Goal: Information Seeking & Learning: Learn about a topic

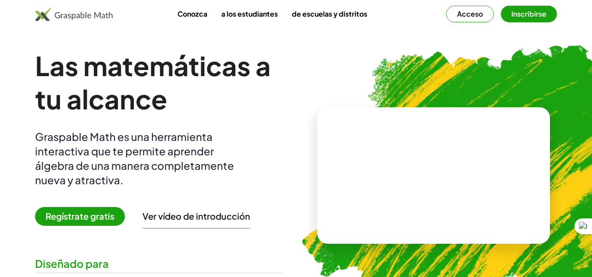
click at [457, 32] on img at bounding box center [477, 172] width 385 height 325
click at [189, 216] on font "Ver vídeo de introducción" at bounding box center [196, 216] width 108 height 11
click at [478, 14] on font "Acceso" at bounding box center [470, 13] width 26 height 9
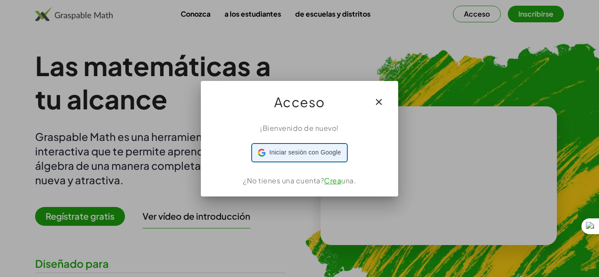
click at [317, 145] on div "Iniciar sesión con Google Iniciar sesión con Google. Se abre en una pestaña nue…" at bounding box center [299, 153] width 83 height 17
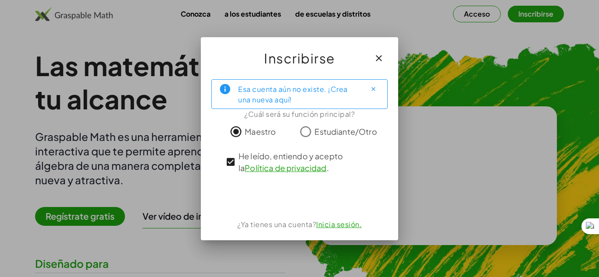
click at [344, 227] on font "Inicia sesión." at bounding box center [339, 224] width 46 height 9
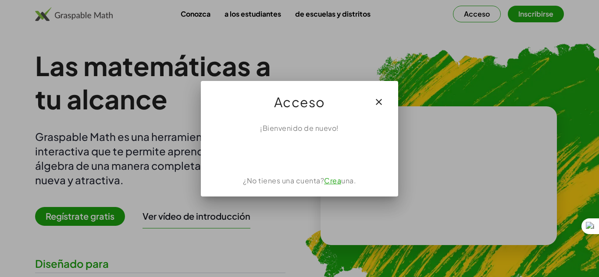
click at [334, 180] on font "Crea" at bounding box center [332, 180] width 17 height 9
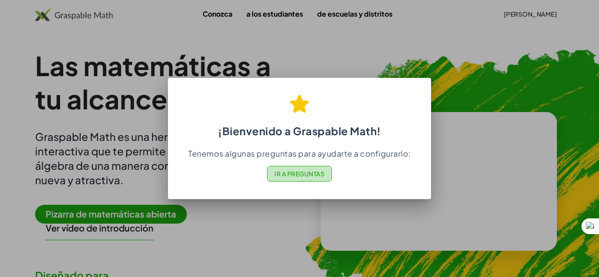
click at [302, 176] on font "Ir a Preguntas" at bounding box center [299, 174] width 50 height 8
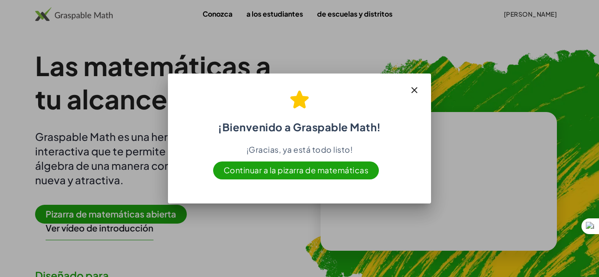
click at [294, 168] on font "Continuar a la pizarra de matemáticas" at bounding box center [296, 170] width 145 height 10
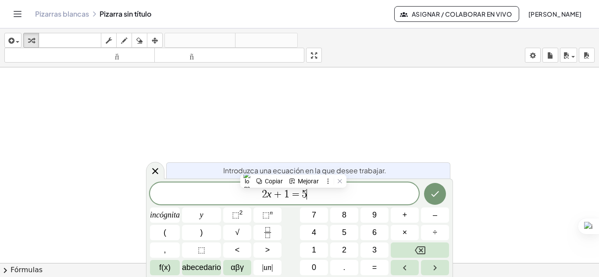
click at [374, 195] on span "2 x + 1 = 5 ​" at bounding box center [284, 195] width 269 height 12
click at [440, 195] on button "Hecho" at bounding box center [435, 194] width 22 height 22
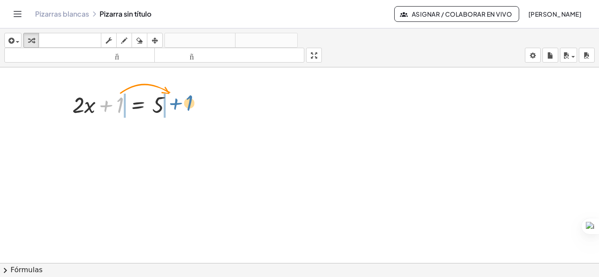
drag, startPoint x: 114, startPoint y: 104, endPoint x: 184, endPoint y: 102, distance: 69.3
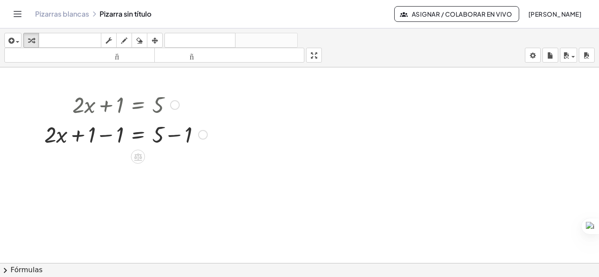
click at [104, 135] on div at bounding box center [126, 134] width 172 height 30
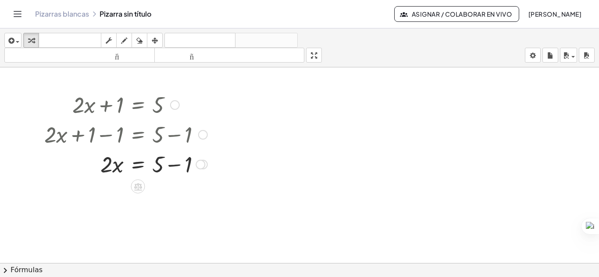
click at [177, 166] on div at bounding box center [126, 164] width 172 height 30
drag, startPoint x: 108, startPoint y: 200, endPoint x: 171, endPoint y: 216, distance: 65.1
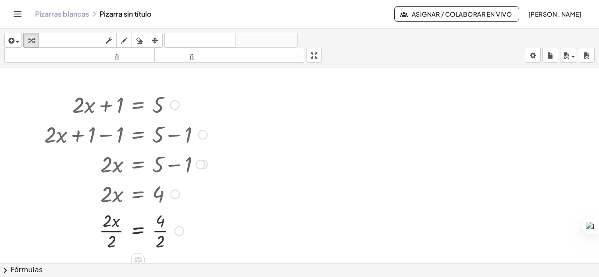
click at [163, 235] on div at bounding box center [126, 231] width 172 height 44
click at [108, 232] on div at bounding box center [126, 231] width 172 height 44
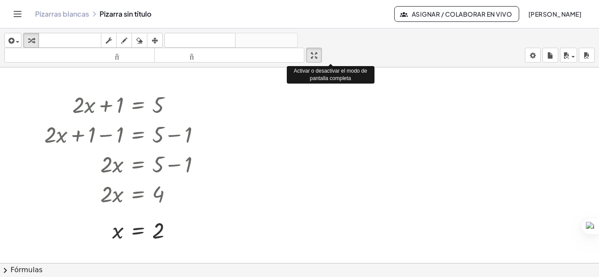
drag, startPoint x: 319, startPoint y: 55, endPoint x: 319, endPoint y: 93, distance: 38.1
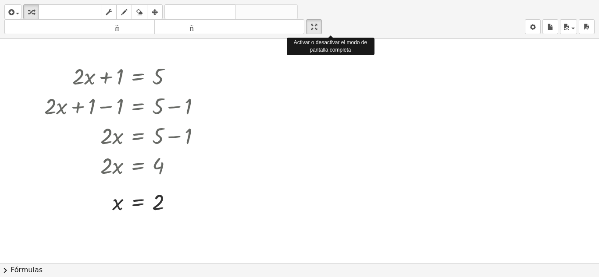
click at [319, 93] on div "insertar Seleccione uno: Expresión matemática Función Texto Vídeo de YouTube Gr…" at bounding box center [299, 138] width 599 height 277
drag, startPoint x: 319, startPoint y: 28, endPoint x: 319, endPoint y: -10, distance: 38.1
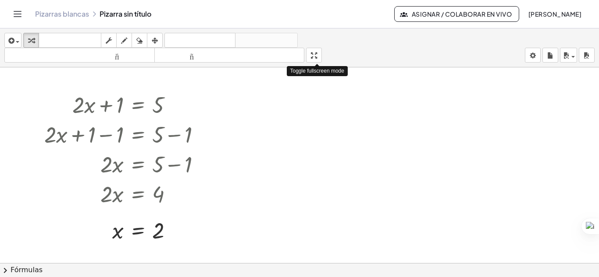
click at [319, 0] on html "Actividades matemáticas fáciles de comprender Empezar Banco de actividades Trab…" at bounding box center [299, 138] width 599 height 277
click at [142, 40] on icon "button" at bounding box center [139, 41] width 6 height 11
click at [160, 233] on div at bounding box center [299, 264] width 599 height 392
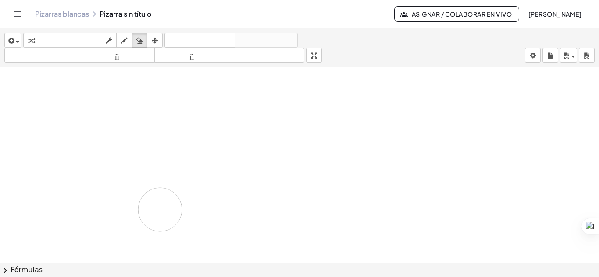
drag, startPoint x: 122, startPoint y: 125, endPoint x: 160, endPoint y: 189, distance: 73.5
click at [164, 194] on div at bounding box center [299, 264] width 599 height 392
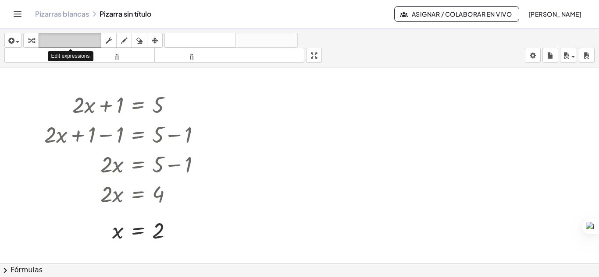
click at [46, 39] on font "teclado" at bounding box center [70, 40] width 58 height 8
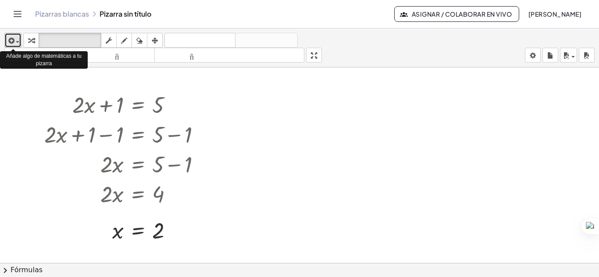
click at [16, 40] on div "button" at bounding box center [13, 40] width 13 height 11
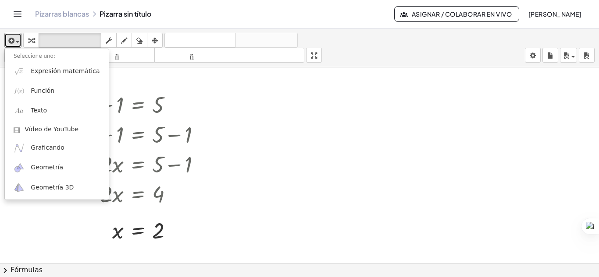
click at [305, 105] on div at bounding box center [299, 264] width 599 height 392
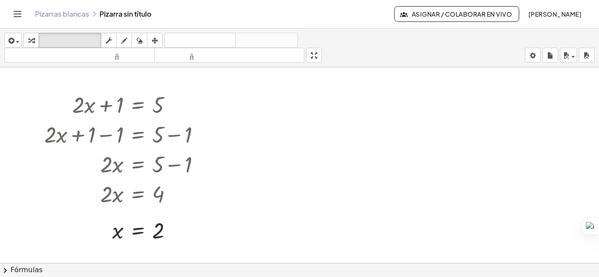
click at [170, 6] on div "Pizarras blancas Pizarra sin título Asignar / Colaborar en vivo John Estward Ga…" at bounding box center [300, 14] width 578 height 28
click at [95, 16] on icon at bounding box center [94, 14] width 7 height 7
click at [71, 40] on font "teclado" at bounding box center [70, 40] width 58 height 8
click at [68, 38] on font "teclado" at bounding box center [70, 40] width 58 height 8
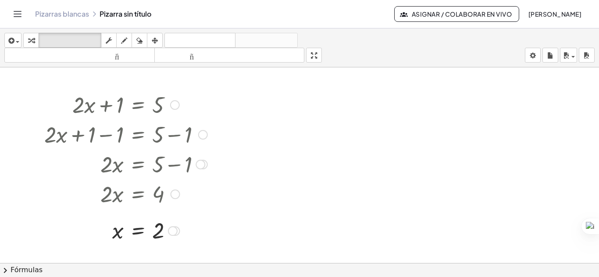
click at [117, 108] on div at bounding box center [126, 104] width 172 height 30
click at [27, 42] on div "button" at bounding box center [30, 40] width 11 height 11
click at [47, 38] on font "teclado" at bounding box center [70, 40] width 58 height 8
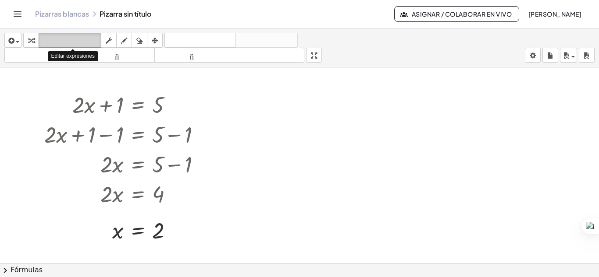
click at [47, 38] on font "teclado" at bounding box center [70, 40] width 58 height 8
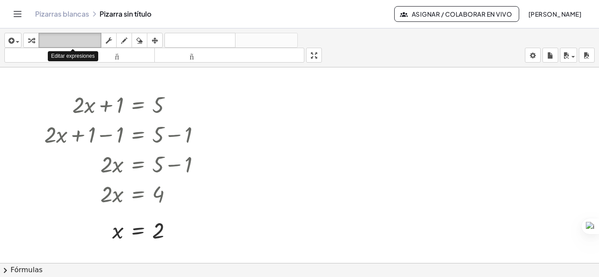
click at [47, 38] on font "teclado" at bounding box center [70, 40] width 58 height 8
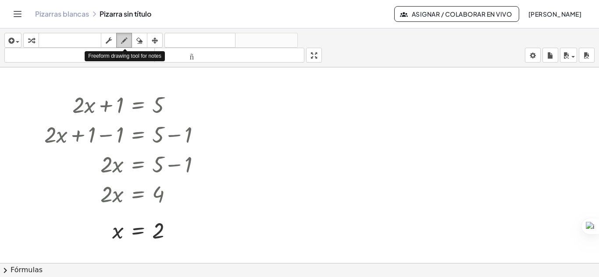
click at [123, 42] on icon "button" at bounding box center [124, 41] width 6 height 11
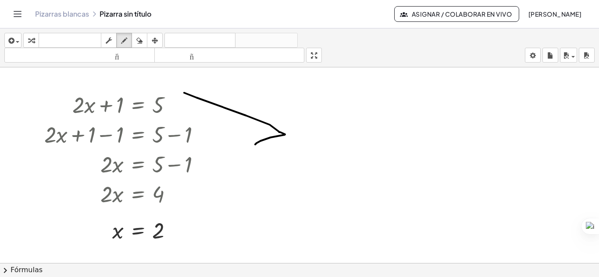
drag, startPoint x: 184, startPoint y: 93, endPoint x: 260, endPoint y: 145, distance: 92.4
click at [255, 145] on div at bounding box center [299, 264] width 599 height 392
click at [141, 42] on icon "button" at bounding box center [139, 41] width 6 height 11
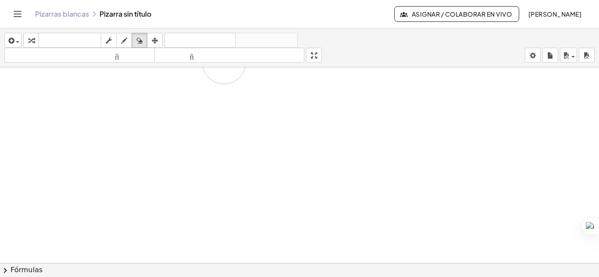
drag, startPoint x: 174, startPoint y: 88, endPoint x: 164, endPoint y: 100, distance: 16.2
click at [164, 100] on div at bounding box center [299, 264] width 599 height 392
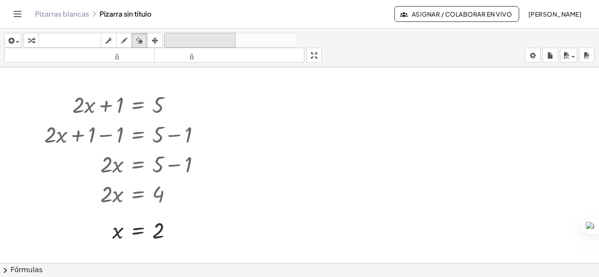
click at [187, 39] on font "deshacer" at bounding box center [200, 40] width 67 height 8
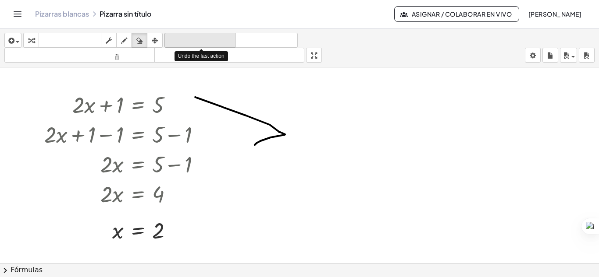
click at [217, 42] on font "deshacer" at bounding box center [200, 40] width 67 height 8
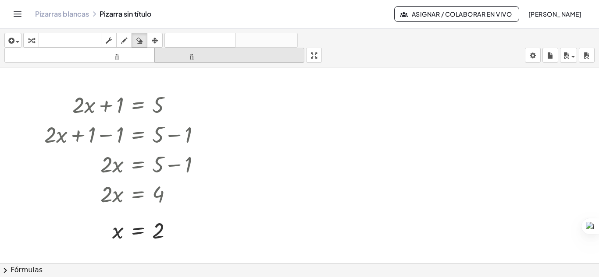
click at [211, 60] on icon "tamaño_del_formato" at bounding box center [230, 55] width 146 height 11
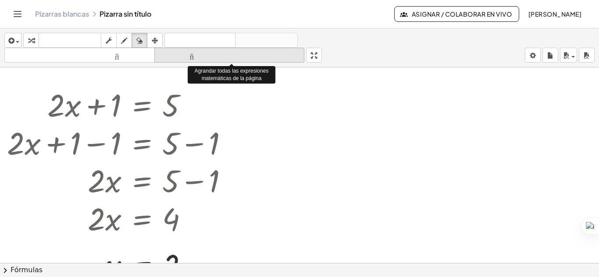
click at [211, 60] on icon "tamaño_del_formato" at bounding box center [230, 55] width 146 height 11
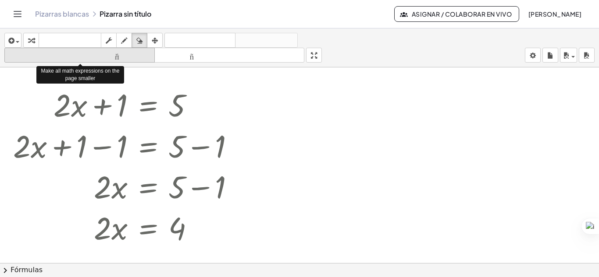
click at [135, 58] on font "tamaño_del_formato" at bounding box center [80, 55] width 146 height 8
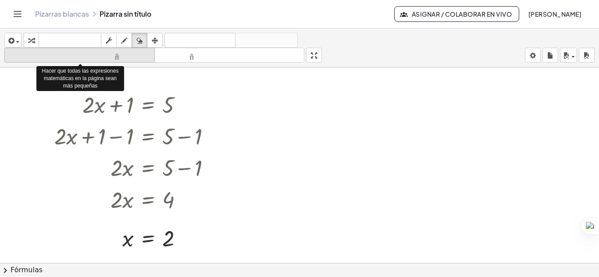
click at [135, 58] on font "tamaño_del_formato" at bounding box center [80, 55] width 146 height 8
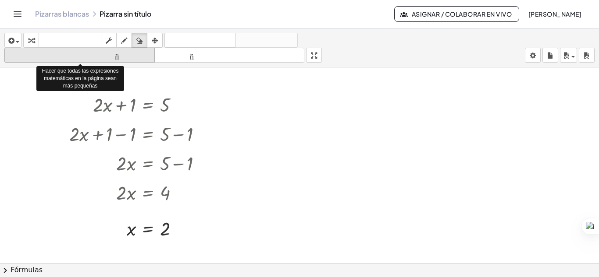
click at [135, 58] on font "tamaño_del_formato" at bounding box center [80, 55] width 146 height 8
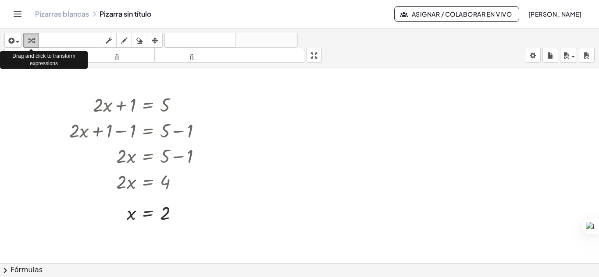
click at [32, 41] on icon "button" at bounding box center [31, 41] width 6 height 11
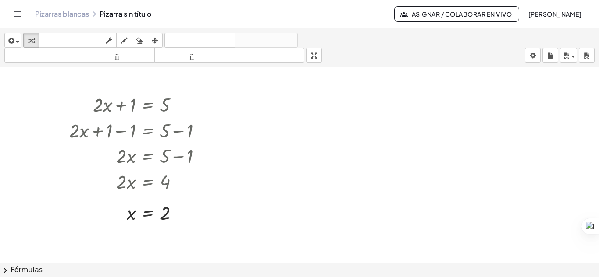
drag, startPoint x: 32, startPoint y: 41, endPoint x: 46, endPoint y: 85, distance: 46.9
click at [46, 85] on div "insertar Seleccione uno: Expresión matemática Función Texto Vídeo de YouTube Gr…" at bounding box center [299, 152] width 599 height 249
drag, startPoint x: 31, startPoint y: 40, endPoint x: 125, endPoint y: 111, distance: 117.8
click at [125, 111] on div "insertar Seleccione uno: Expresión matemática Función Texto Vídeo de YouTube Gr…" at bounding box center [299, 152] width 599 height 249
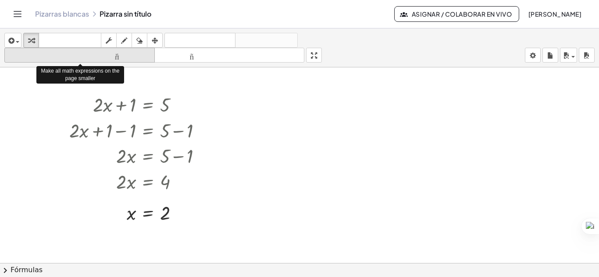
click at [103, 54] on font "tamaño_del_formato" at bounding box center [80, 55] width 146 height 8
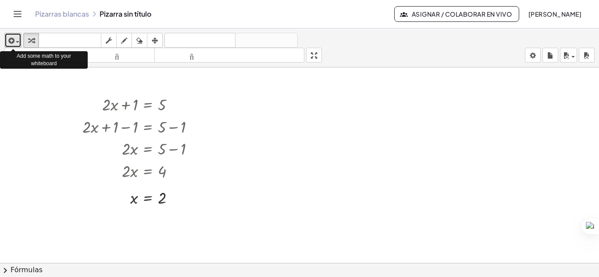
click at [18, 43] on div "button" at bounding box center [13, 40] width 13 height 11
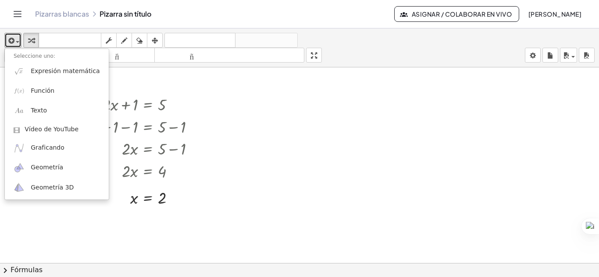
click at [306, 156] on div at bounding box center [299, 264] width 599 height 392
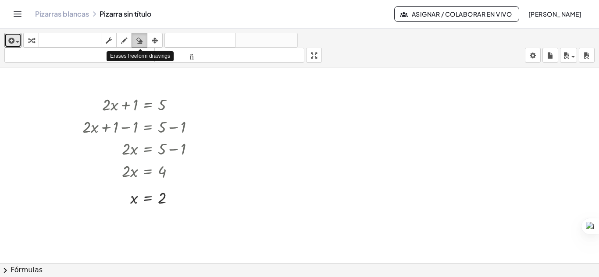
click at [136, 42] on div "button" at bounding box center [139, 40] width 11 height 11
click at [132, 117] on div at bounding box center [299, 264] width 599 height 392
click at [142, 38] on icon "button" at bounding box center [139, 41] width 6 height 11
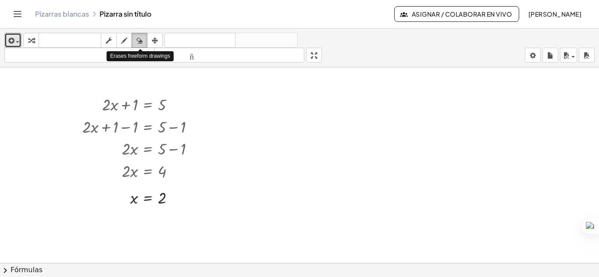
click at [142, 38] on icon "button" at bounding box center [139, 41] width 6 height 11
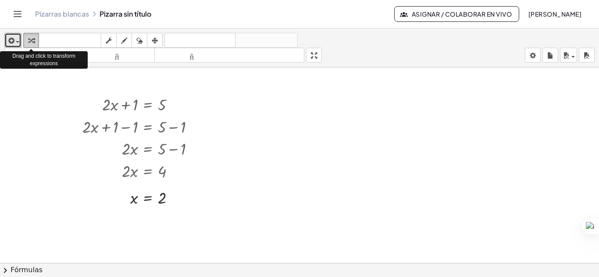
click at [35, 39] on div "button" at bounding box center [30, 40] width 11 height 11
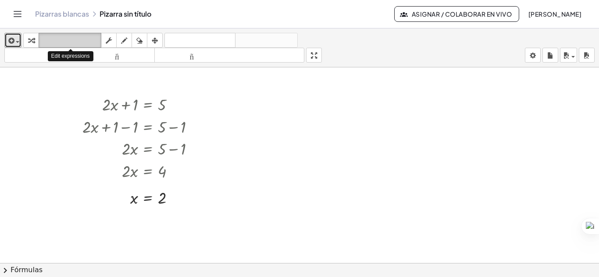
click at [50, 40] on font "teclado" at bounding box center [70, 40] width 58 height 8
drag, startPoint x: 50, startPoint y: 40, endPoint x: 133, endPoint y: 147, distance: 135.0
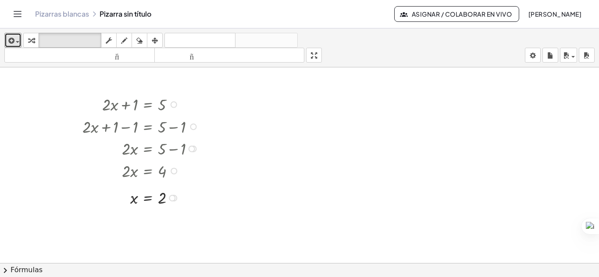
click at [133, 147] on div "insertar Seleccione uno: Expresión matemática Función Texto Vídeo de YouTube Gr…" at bounding box center [299, 152] width 599 height 249
drag, startPoint x: 31, startPoint y: 38, endPoint x: 117, endPoint y: 160, distance: 149.5
click at [117, 160] on div "insertar Seleccione uno: Expresión matemática Función Texto Vídeo de YouTube Gr…" at bounding box center [299, 152] width 599 height 249
click at [174, 107] on div at bounding box center [174, 105] width 7 height 7
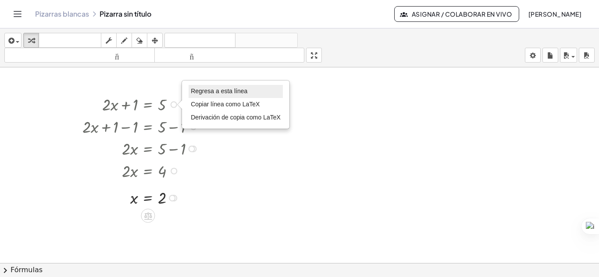
click at [225, 89] on font "Regresa a esta línea" at bounding box center [219, 91] width 57 height 7
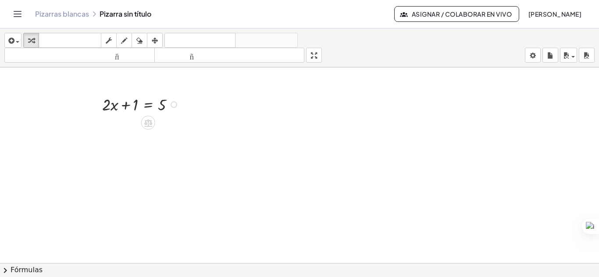
click at [174, 105] on div "Regresa a esta línea Copiar línea como LaTeX Derivación de copia como LaTeX" at bounding box center [174, 105] width 7 height 7
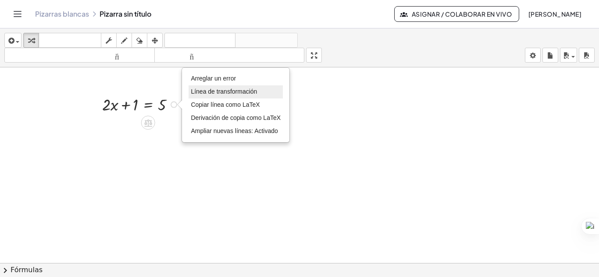
click at [209, 97] on li "Línea de transformación" at bounding box center [236, 91] width 94 height 13
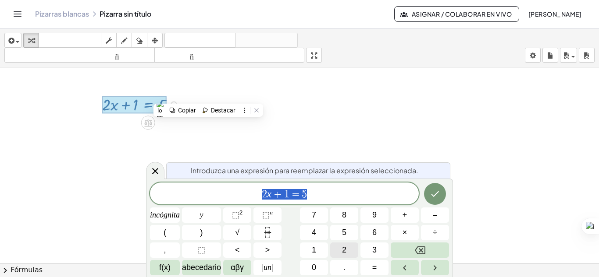
click at [345, 250] on font "2" at bounding box center [344, 250] width 4 height 9
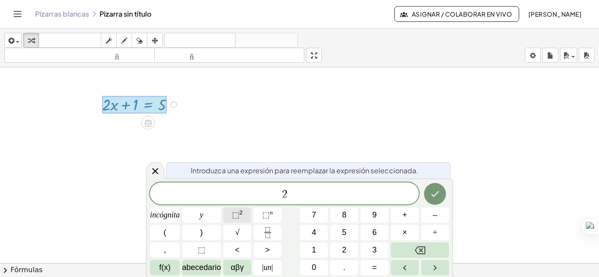
click at [235, 215] on font "⬚" at bounding box center [235, 215] width 7 height 9
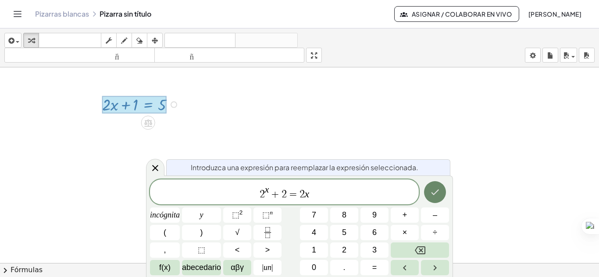
click at [430, 193] on icon "Hecho" at bounding box center [435, 192] width 11 height 11
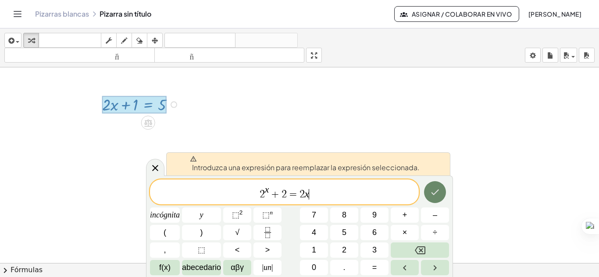
click at [435, 193] on icon "Hecho" at bounding box center [435, 192] width 11 height 11
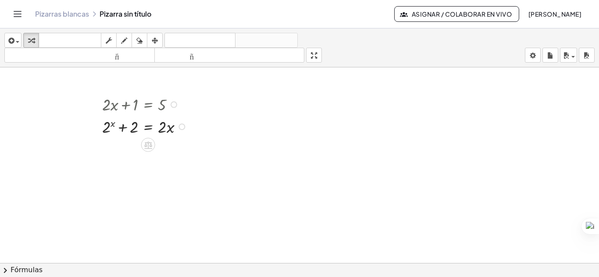
click at [175, 104] on div at bounding box center [174, 105] width 7 height 7
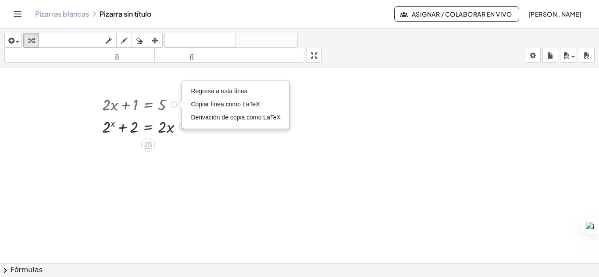
click at [178, 130] on div at bounding box center [146, 126] width 96 height 22
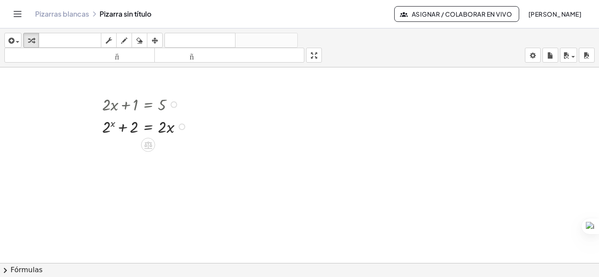
click at [135, 128] on div at bounding box center [146, 126] width 96 height 22
click at [125, 129] on div at bounding box center [146, 126] width 96 height 22
drag, startPoint x: 125, startPoint y: 129, endPoint x: 187, endPoint y: 128, distance: 61.8
click at [187, 128] on div at bounding box center [146, 126] width 96 height 22
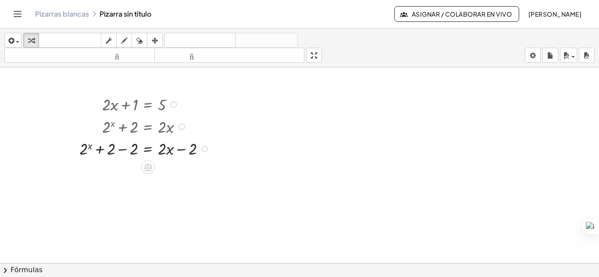
click at [120, 151] on div at bounding box center [146, 148] width 142 height 22
drag, startPoint x: 162, startPoint y: 172, endPoint x: 152, endPoint y: 173, distance: 9.7
click at [152, 173] on div at bounding box center [146, 171] width 142 height 22
drag, startPoint x: 164, startPoint y: 171, endPoint x: 238, endPoint y: 175, distance: 75.1
click at [189, 171] on div at bounding box center [146, 171] width 142 height 22
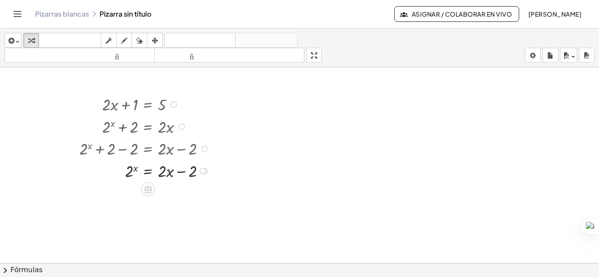
click at [125, 176] on div at bounding box center [146, 171] width 142 height 22
click at [168, 173] on div at bounding box center [146, 171] width 142 height 22
click at [167, 171] on div at bounding box center [146, 171] width 142 height 22
click at [202, 171] on div at bounding box center [202, 171] width 7 height 7
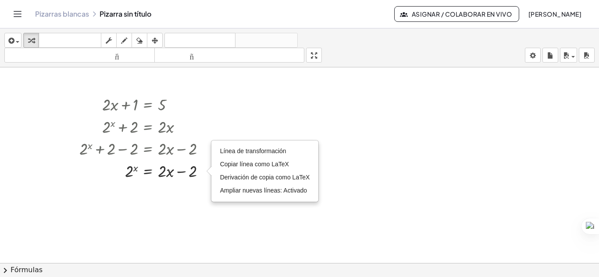
click at [193, 187] on div at bounding box center [299, 264] width 599 height 392
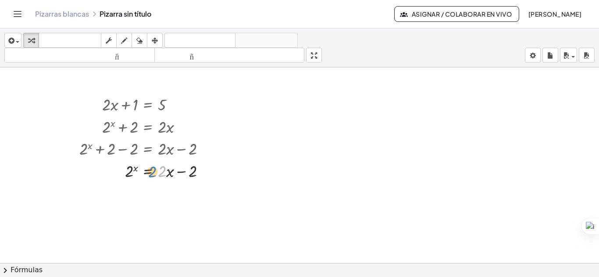
drag, startPoint x: 161, startPoint y: 171, endPoint x: 151, endPoint y: 172, distance: 9.7
click at [151, 172] on div at bounding box center [146, 171] width 142 height 22
drag, startPoint x: 189, startPoint y: 173, endPoint x: 160, endPoint y: 173, distance: 29.8
drag, startPoint x: 164, startPoint y: 199, endPoint x: 128, endPoint y: 216, distance: 39.8
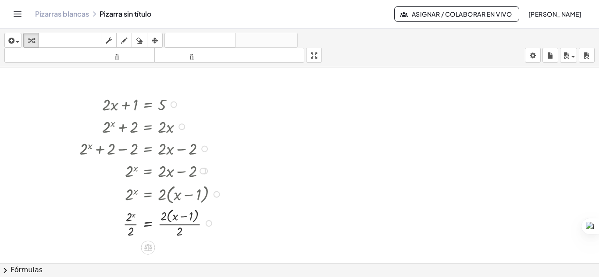
click at [165, 224] on div at bounding box center [152, 223] width 154 height 34
click at [132, 222] on div at bounding box center [152, 223] width 154 height 32
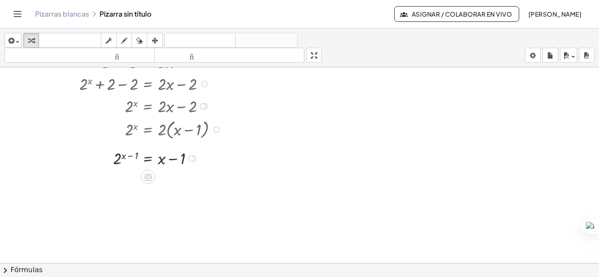
scroll to position [67, 0]
drag, startPoint x: 183, startPoint y: 158, endPoint x: 142, endPoint y: 163, distance: 41.4
click at [142, 163] on div at bounding box center [152, 156] width 154 height 22
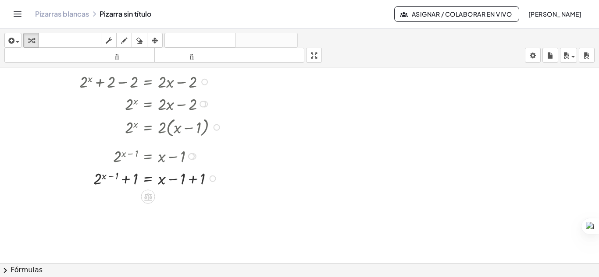
click at [192, 180] on div at bounding box center [152, 178] width 154 height 22
click at [136, 203] on div at bounding box center [152, 200] width 154 height 22
drag, startPoint x: 136, startPoint y: 203, endPoint x: 98, endPoint y: 205, distance: 38.6
click at [98, 205] on div at bounding box center [152, 200] width 154 height 22
drag, startPoint x: 94, startPoint y: 223, endPoint x: 135, endPoint y: 224, distance: 40.8
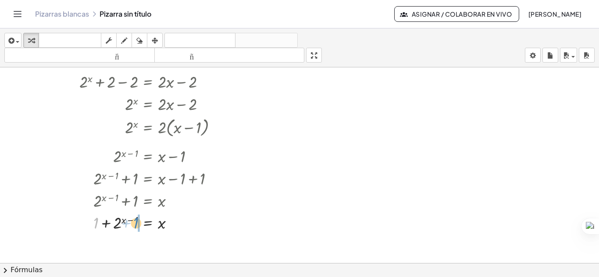
click at [135, 224] on div at bounding box center [152, 222] width 154 height 22
click at [96, 226] on div at bounding box center [152, 222] width 154 height 22
click at [133, 222] on div at bounding box center [152, 222] width 154 height 22
click at [137, 224] on div at bounding box center [152, 222] width 154 height 22
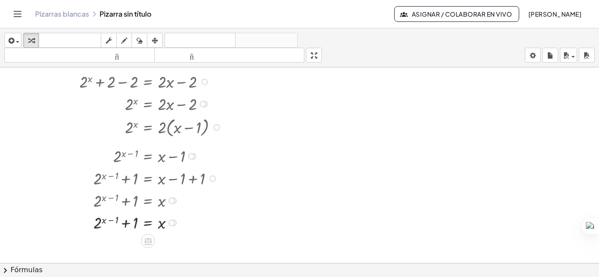
click at [137, 224] on div at bounding box center [152, 222] width 154 height 22
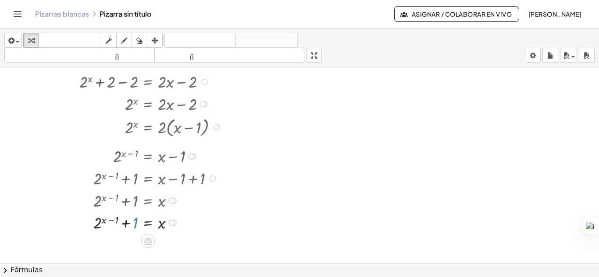
click at [136, 224] on div at bounding box center [152, 222] width 154 height 22
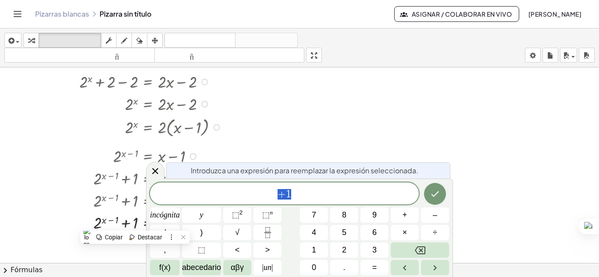
click at [136, 224] on div at bounding box center [152, 222] width 154 height 22
click at [265, 217] on font "⬚" at bounding box center [265, 215] width 7 height 9
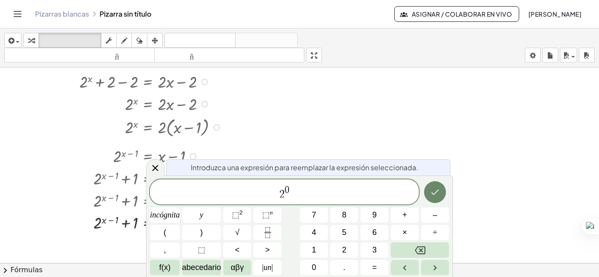
click at [437, 193] on icon "Hecho" at bounding box center [435, 192] width 11 height 11
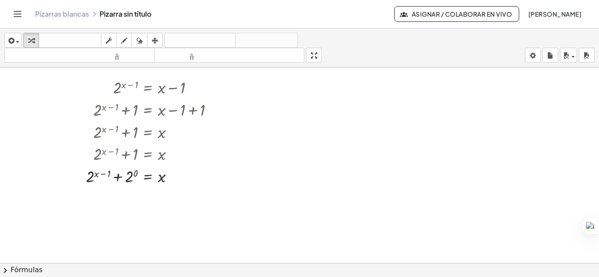
scroll to position [141, 0]
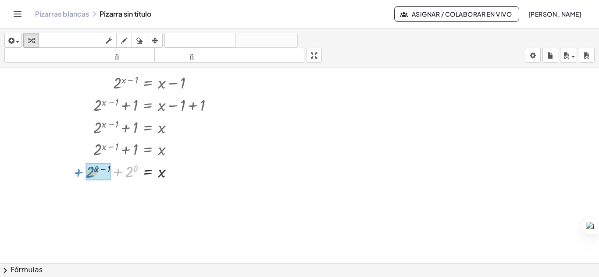
drag, startPoint x: 129, startPoint y: 176, endPoint x: 90, endPoint y: 176, distance: 39.0
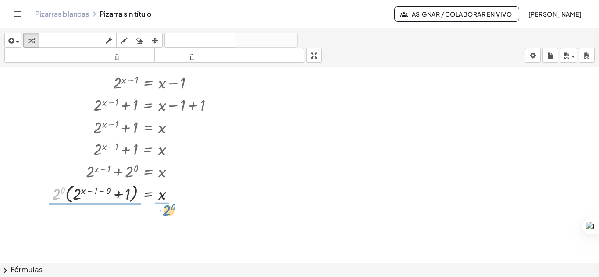
drag, startPoint x: 59, startPoint y: 197, endPoint x: 166, endPoint y: 213, distance: 108.3
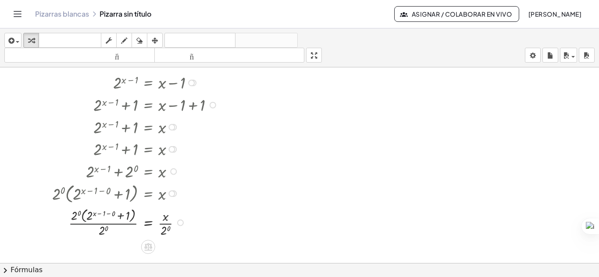
click at [105, 225] on div at bounding box center [138, 223] width 181 height 34
click at [170, 222] on div at bounding box center [138, 222] width 181 height 32
click at [163, 224] on div at bounding box center [138, 222] width 181 height 32
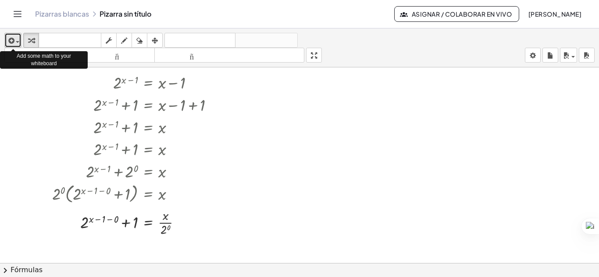
click at [16, 42] on span "button" at bounding box center [18, 42] width 4 height 2
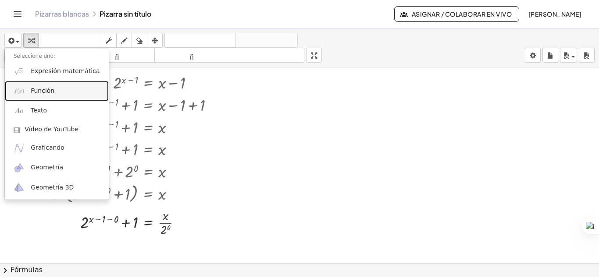
click at [45, 92] on font "Función" at bounding box center [43, 90] width 24 height 7
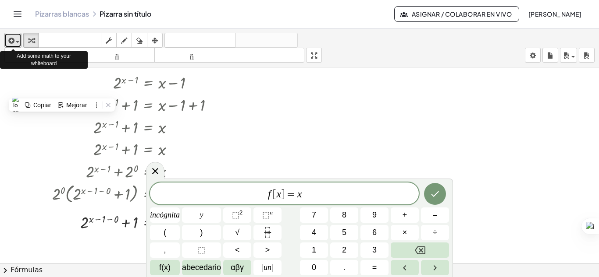
click at [20, 41] on button "insertar" at bounding box center [12, 40] width 17 height 15
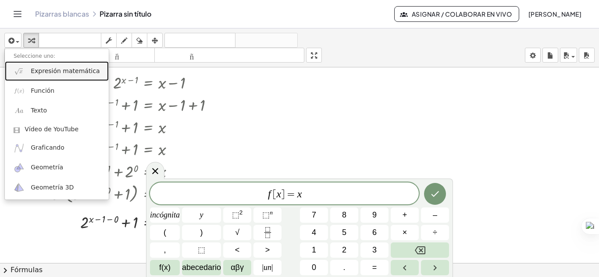
click at [61, 73] on font "Expresión matemática" at bounding box center [65, 71] width 69 height 7
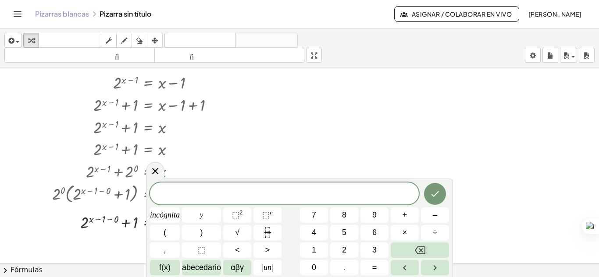
click at [301, 126] on div at bounding box center [299, 123] width 599 height 392
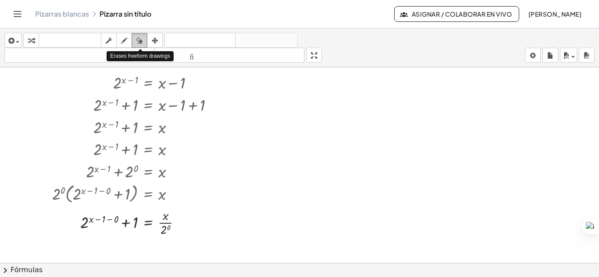
click at [139, 39] on icon "button" at bounding box center [139, 41] width 6 height 11
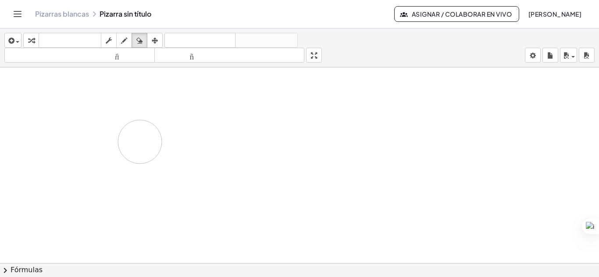
drag, startPoint x: 171, startPoint y: 90, endPoint x: 231, endPoint y: 155, distance: 88.1
click at [158, 167] on div at bounding box center [299, 123] width 599 height 392
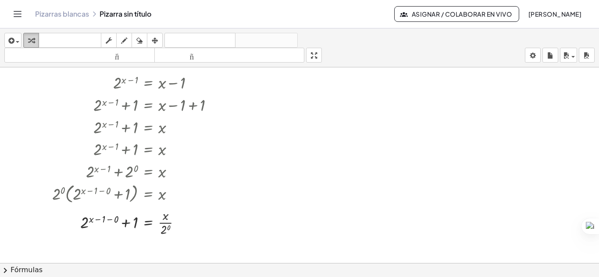
click at [33, 38] on icon "button" at bounding box center [31, 41] width 6 height 11
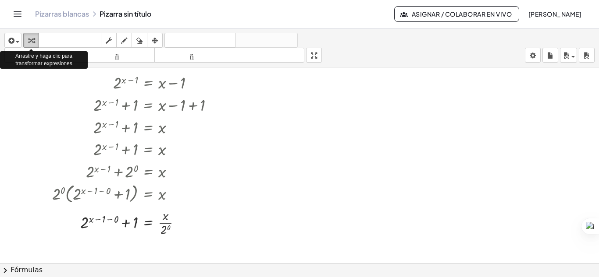
click at [33, 38] on icon "button" at bounding box center [31, 41] width 6 height 11
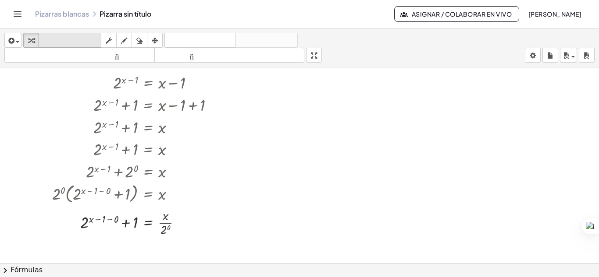
click at [66, 39] on font "teclado" at bounding box center [70, 40] width 58 height 8
click at [13, 41] on icon "button" at bounding box center [11, 41] width 8 height 11
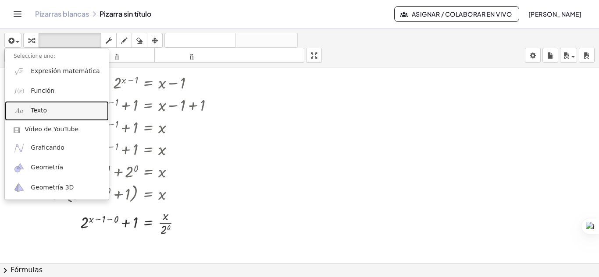
click at [44, 106] on link "Texto" at bounding box center [57, 111] width 104 height 20
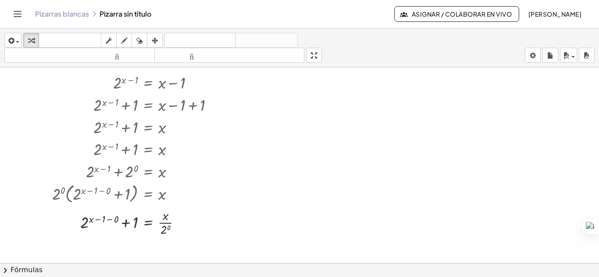
click at [410, 145] on div at bounding box center [299, 123] width 599 height 392
click at [0, 0] on sider-quick-compose-btn at bounding box center [0, 0] width 0 height 0
click at [297, 176] on div at bounding box center [299, 123] width 599 height 392
click at [178, 223] on div "Línea de transformación Copiar línea como LaTeX Derivación de copia como LaTeX …" at bounding box center [178, 223] width 7 height 7
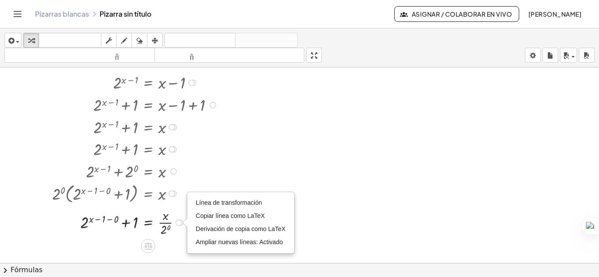
click at [170, 194] on div at bounding box center [171, 194] width 7 height 7
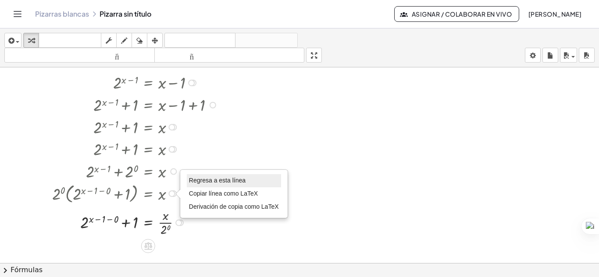
click at [214, 181] on font "Regresa a esta línea" at bounding box center [217, 180] width 57 height 7
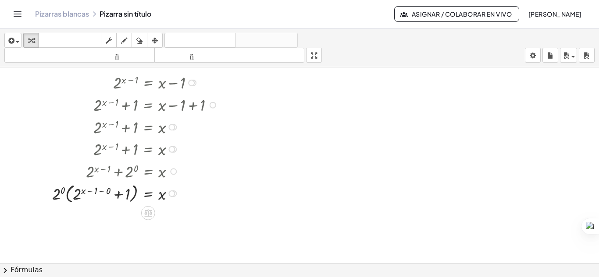
click at [192, 84] on div at bounding box center [191, 83] width 7 height 7
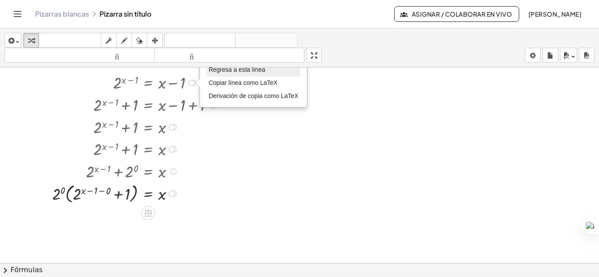
click at [231, 74] on li "Regresa a esta línea" at bounding box center [253, 70] width 94 height 13
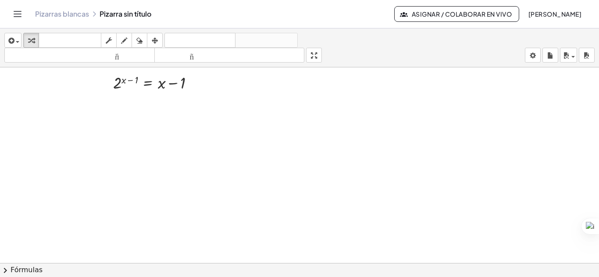
click at [196, 142] on div at bounding box center [299, 123] width 599 height 392
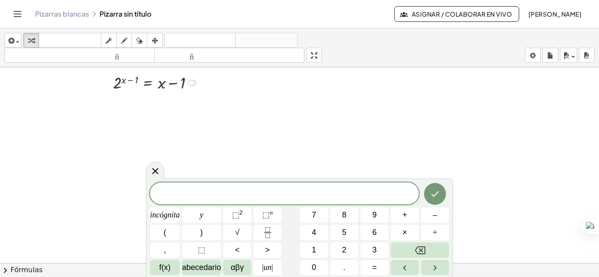
click at [112, 85] on div at bounding box center [152, 82] width 154 height 22
click at [133, 81] on div at bounding box center [152, 82] width 154 height 22
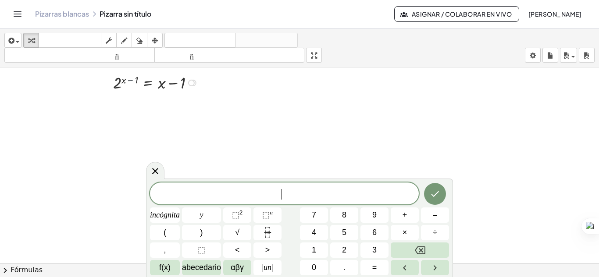
click at [133, 81] on div at bounding box center [152, 82] width 154 height 22
click at [114, 93] on div at bounding box center [152, 82] width 154 height 22
click at [431, 197] on icon "Hecho" at bounding box center [435, 194] width 11 height 11
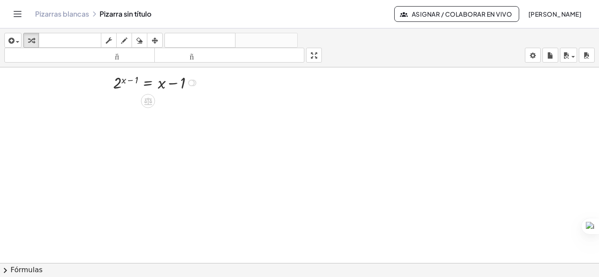
drag, startPoint x: 108, startPoint y: 102, endPoint x: 127, endPoint y: 79, distance: 29.3
click at [130, 77] on div "+ · 2 · x + 1 = 5 Regresa a esta línea Copiar línea como LaTeX Derivación de co…" at bounding box center [299, 123] width 599 height 392
drag, startPoint x: 113, startPoint y: 80, endPoint x: 121, endPoint y: 82, distance: 8.1
click at [121, 82] on div at bounding box center [152, 82] width 154 height 22
drag, startPoint x: 110, startPoint y: 96, endPoint x: 121, endPoint y: 77, distance: 22.4
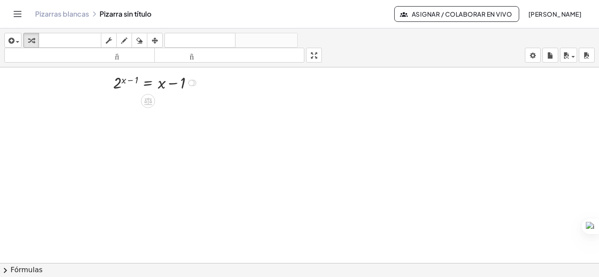
click at [121, 77] on div "+ · 2 · x + 1 = 5 Regresa a esta línea Copiar línea como LaTeX Derivación de co…" at bounding box center [299, 123] width 599 height 392
drag, startPoint x: 117, startPoint y: 85, endPoint x: 181, endPoint y: 100, distance: 65.8
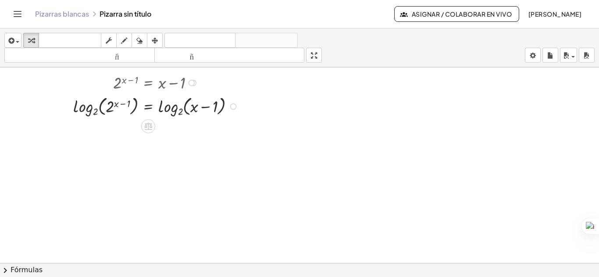
click at [91, 107] on div at bounding box center [157, 105] width 177 height 25
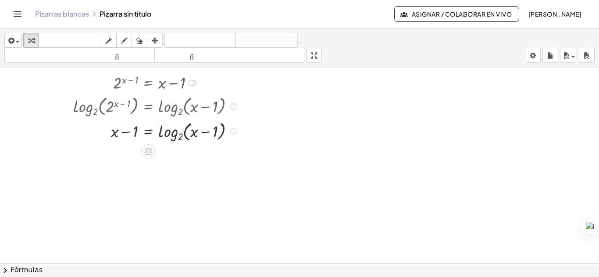
click at [186, 132] on div at bounding box center [157, 130] width 177 height 25
click at [173, 136] on div at bounding box center [157, 130] width 177 height 25
click at [224, 129] on div at bounding box center [157, 130] width 177 height 25
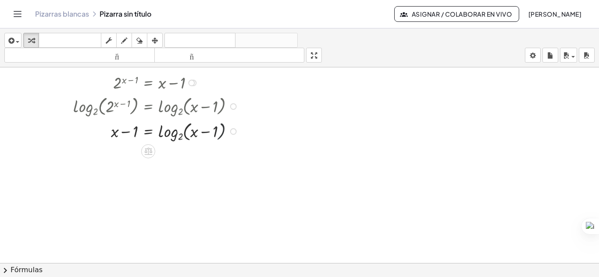
click at [224, 129] on div at bounding box center [157, 130] width 177 height 25
click at [236, 132] on div at bounding box center [233, 131] width 7 height 7
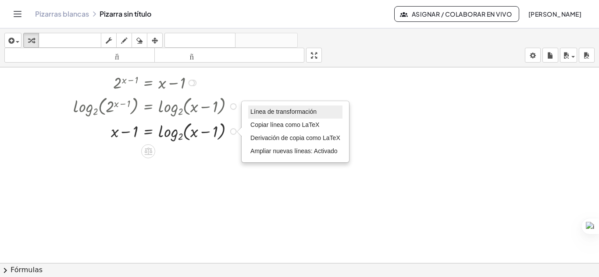
click at [275, 111] on font "Línea de transformación" at bounding box center [283, 111] width 66 height 7
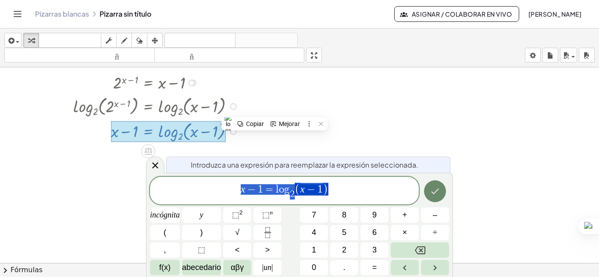
click at [437, 186] on icon "Hecho" at bounding box center [435, 191] width 11 height 11
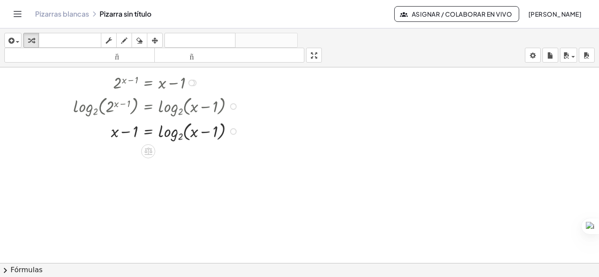
click at [233, 131] on div at bounding box center [233, 131] width 7 height 7
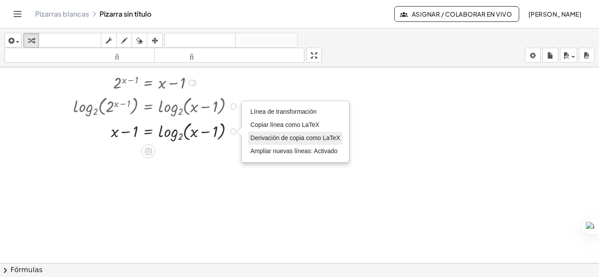
click at [285, 143] on li "Derivación de copia como LaTeX" at bounding box center [295, 138] width 94 height 13
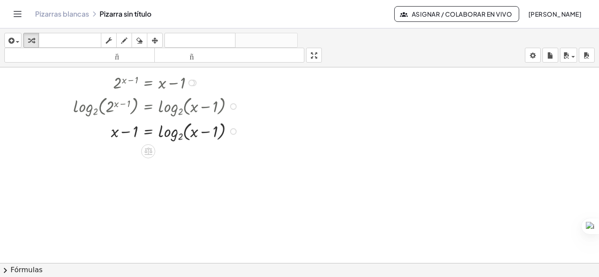
click at [232, 132] on div "Copiado done" at bounding box center [233, 131] width 7 height 7
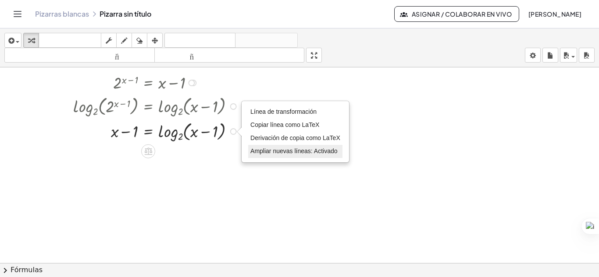
click at [284, 153] on font "Ampliar nuevas líneas: Activado" at bounding box center [293, 151] width 87 height 7
